Goal: Navigation & Orientation: Understand site structure

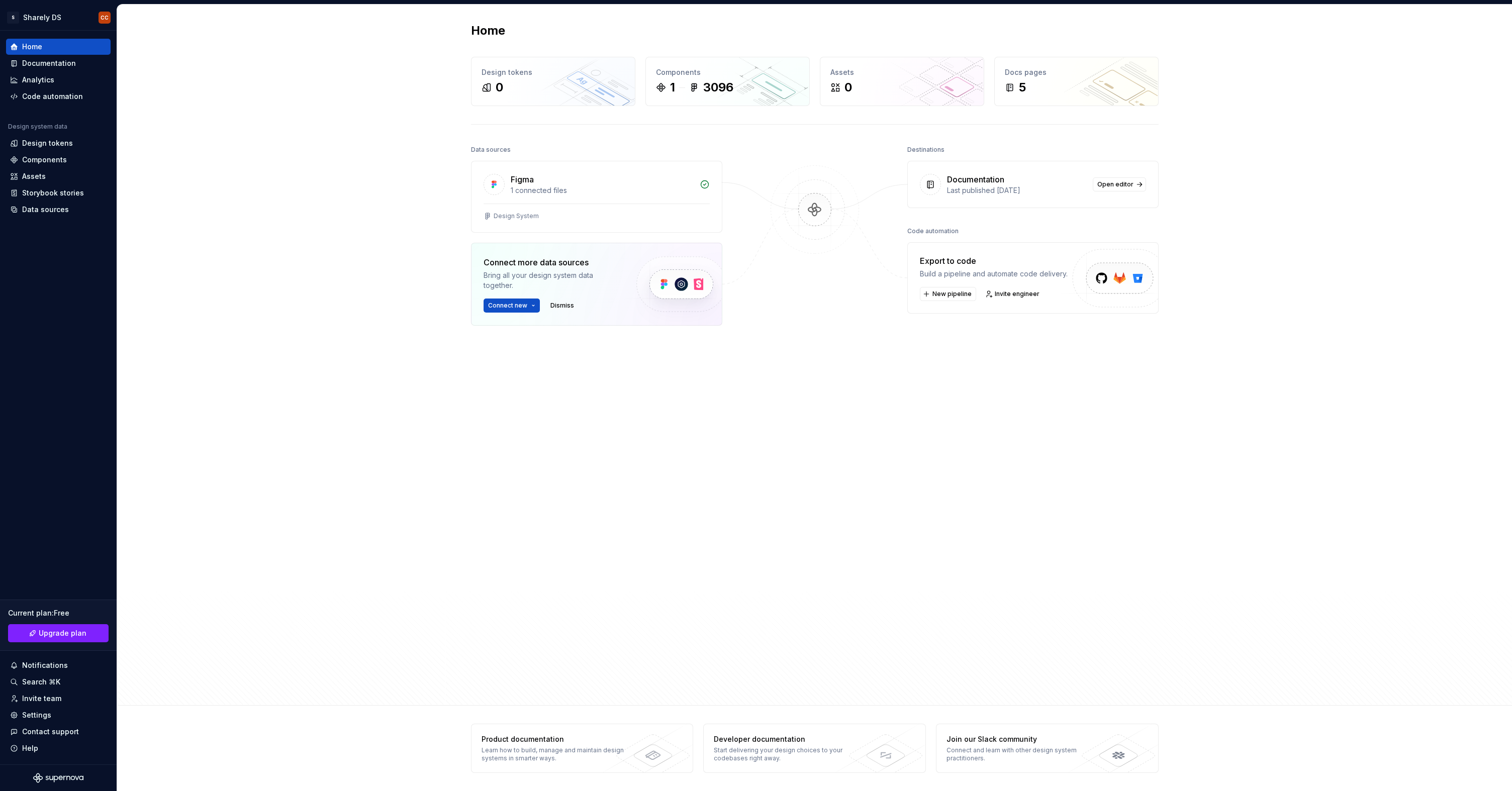
click at [665, 277] on img at bounding box center [680, 283] width 123 height 82
click at [665, 281] on img at bounding box center [680, 283] width 123 height 82
click at [688, 282] on img at bounding box center [680, 283] width 123 height 82
click at [518, 303] on html "S Sharely DS CC Home Documentation Analytics Code automation Design system data…" at bounding box center [756, 396] width 1512 height 791
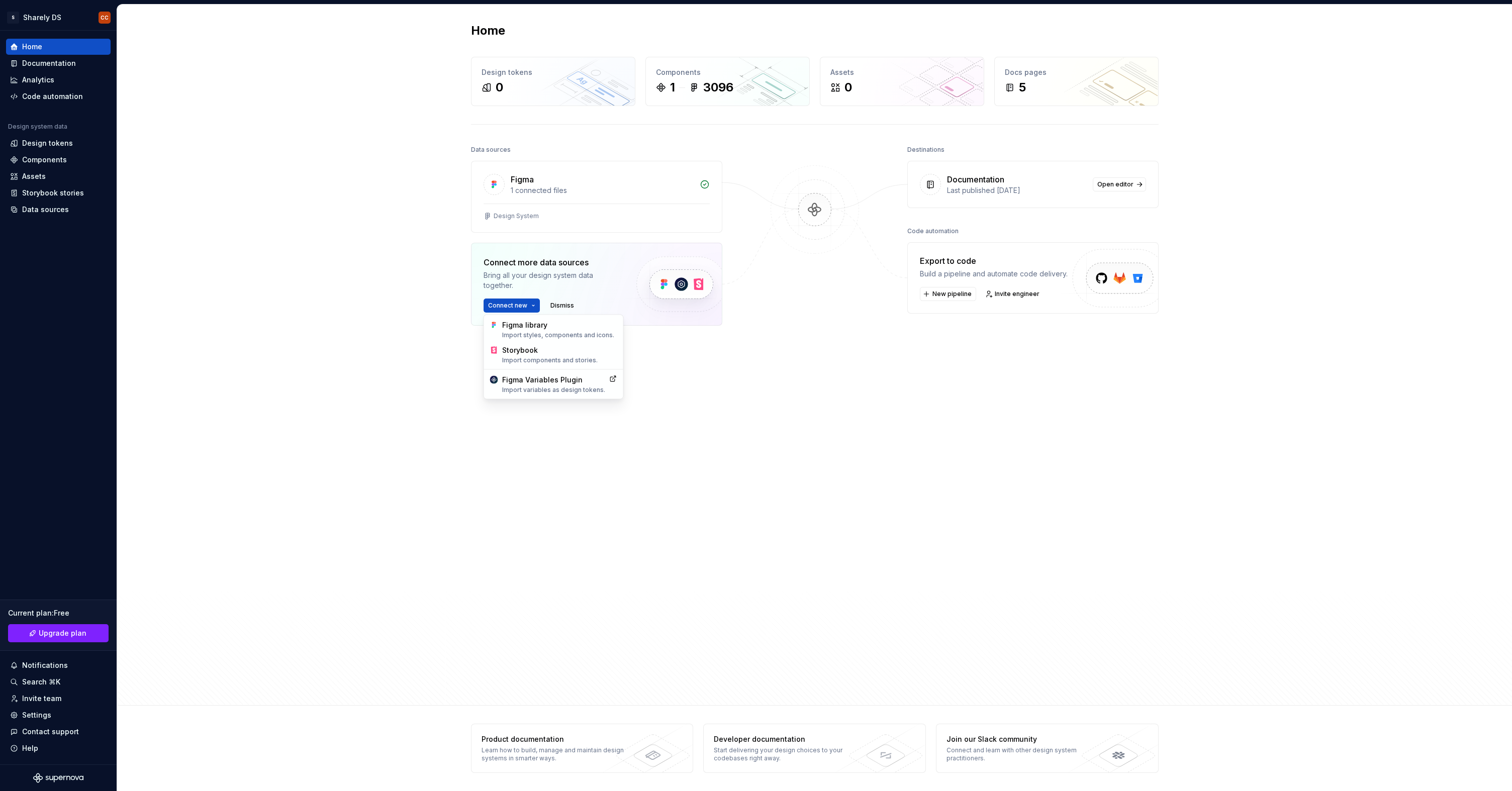
click at [541, 272] on html "S Sharely DS CC Home Documentation Analytics Code automation Design system data…" at bounding box center [756, 396] width 1512 height 791
click at [559, 309] on span "Dismiss" at bounding box center [562, 305] width 24 height 8
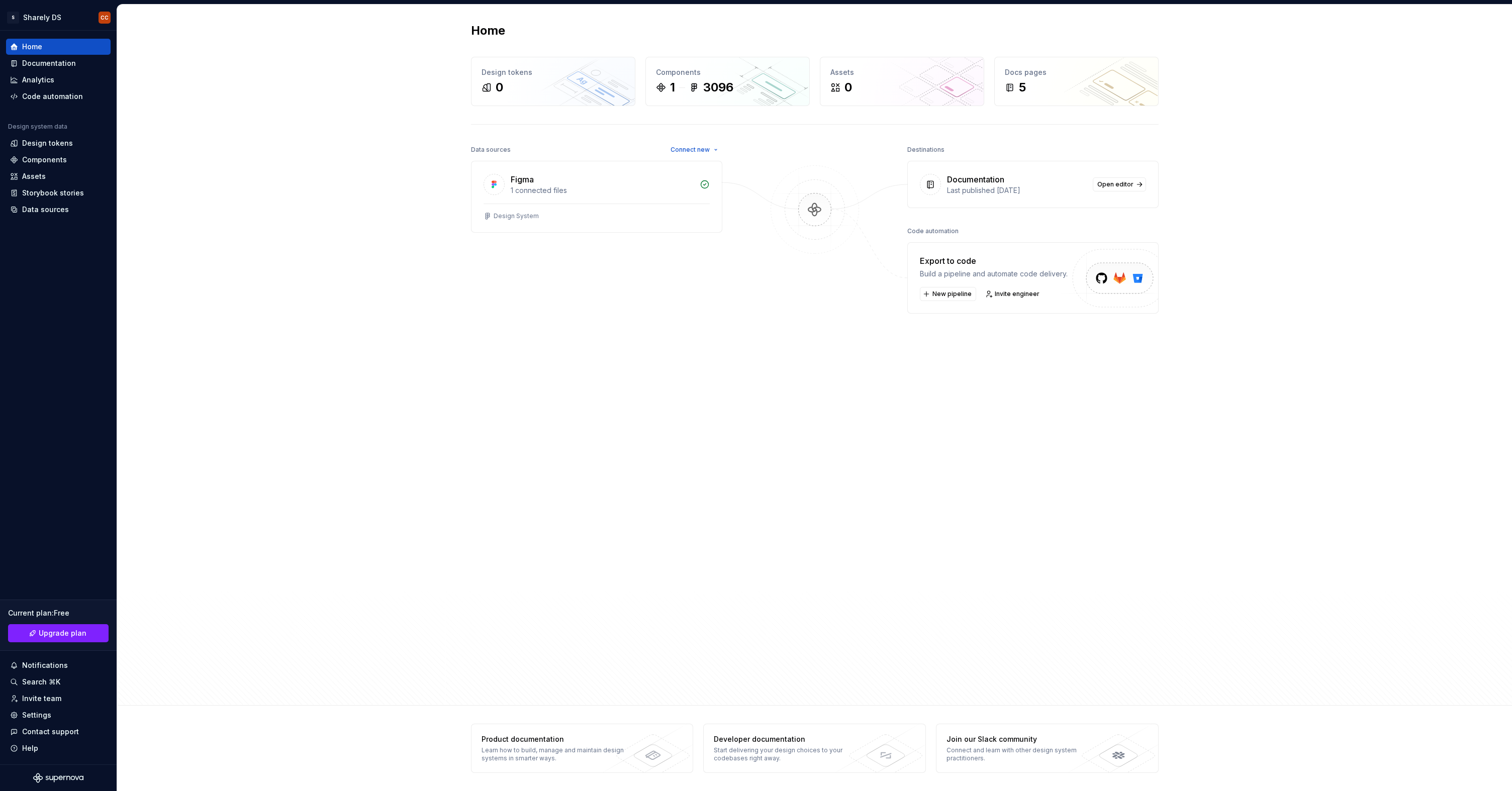
click at [708, 157] on div "Data sources Connect new Figma 1 connected files Design System" at bounding box center [596, 380] width 251 height 474
click at [707, 152] on html "S Sharely DS CC Home Documentation Analytics Code automation Design system data…" at bounding box center [756, 396] width 1512 height 791
